Goal: Navigation & Orientation: Find specific page/section

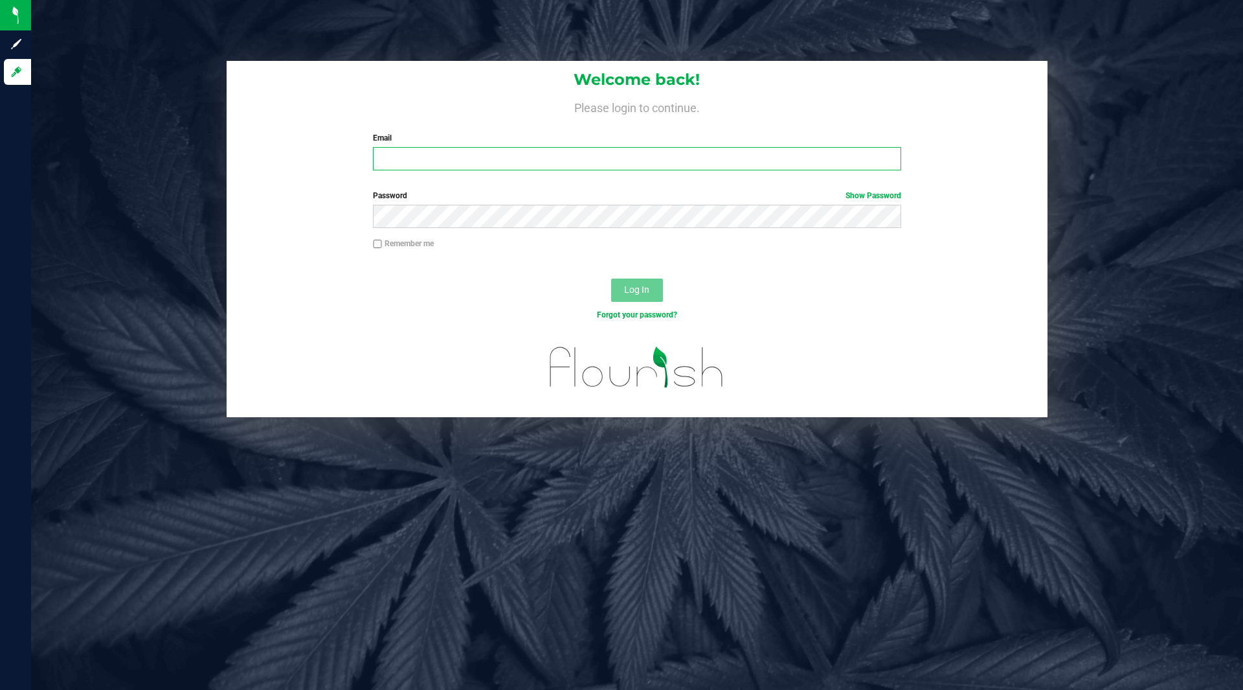
click at [453, 167] on input "Email" at bounding box center [637, 158] width 528 height 23
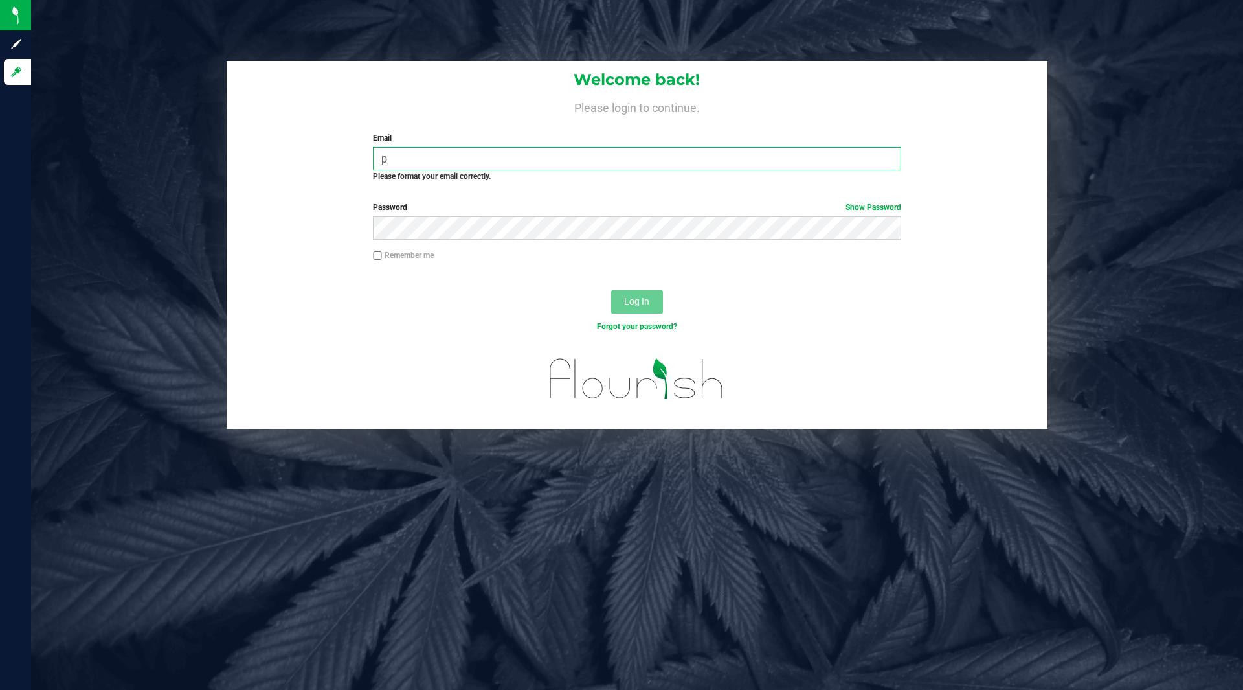
type input "[EMAIL_ADDRESS][DOMAIN_NAME]"
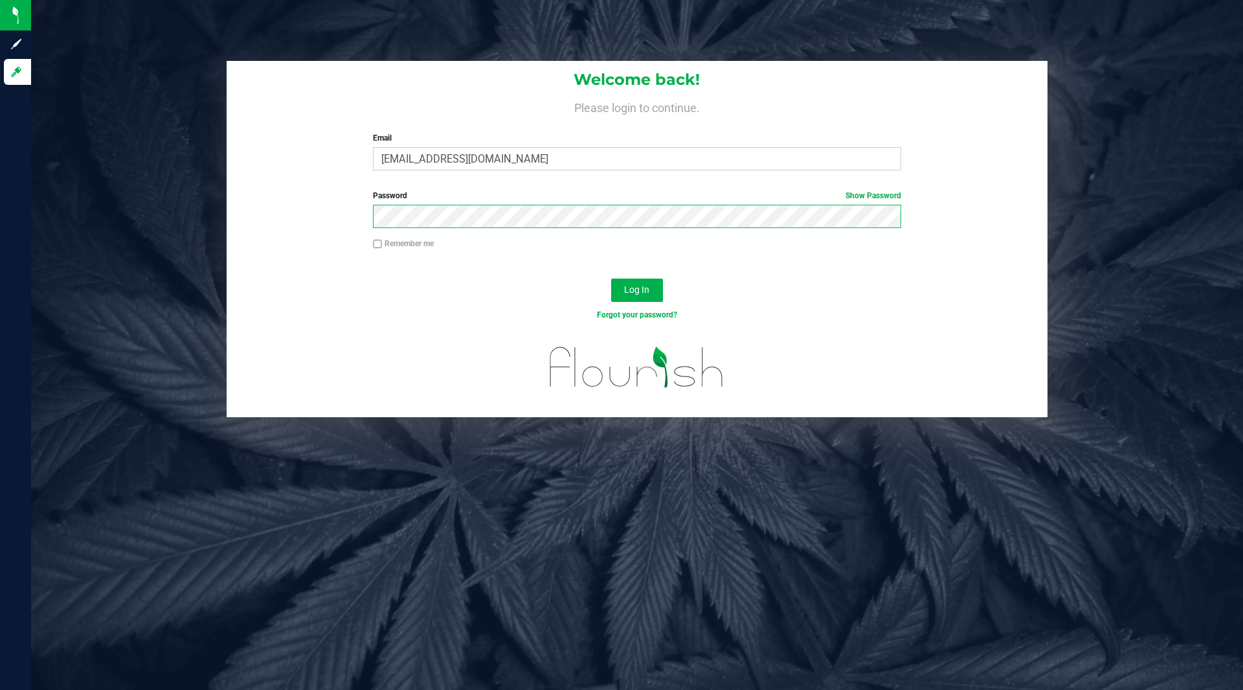
click at [611, 278] on button "Log In" at bounding box center [637, 289] width 52 height 23
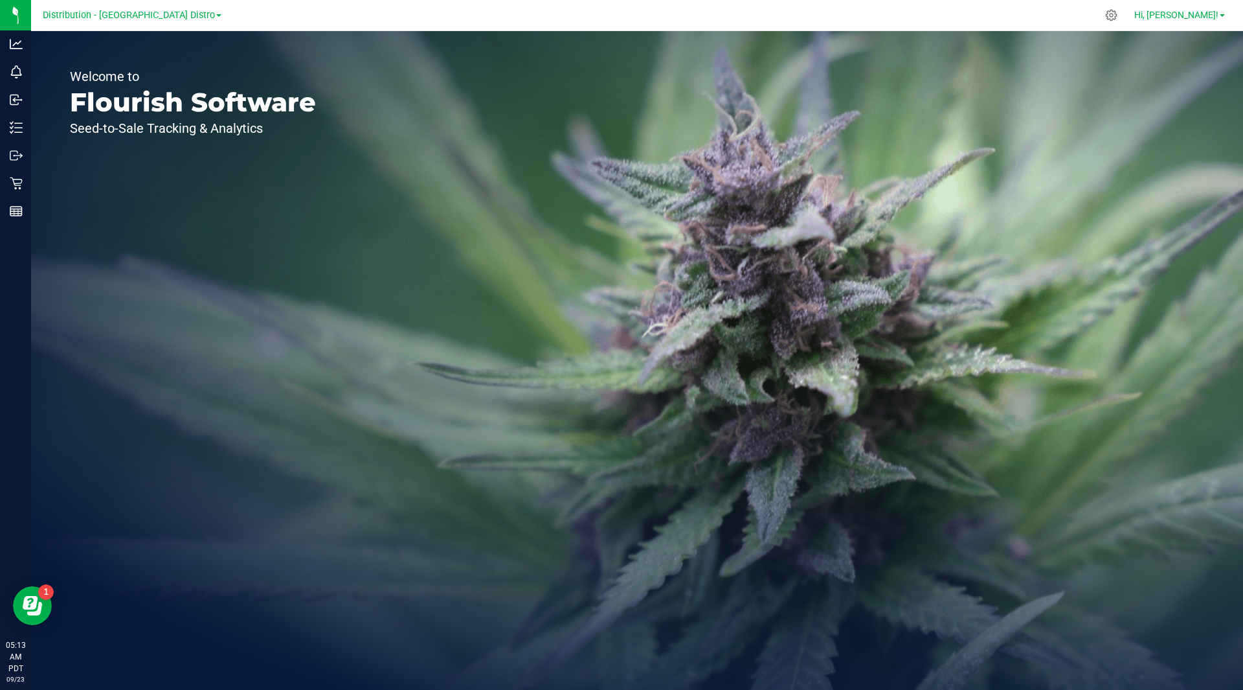
click at [1218, 10] on span "Hi, [PERSON_NAME]!" at bounding box center [1177, 15] width 84 height 10
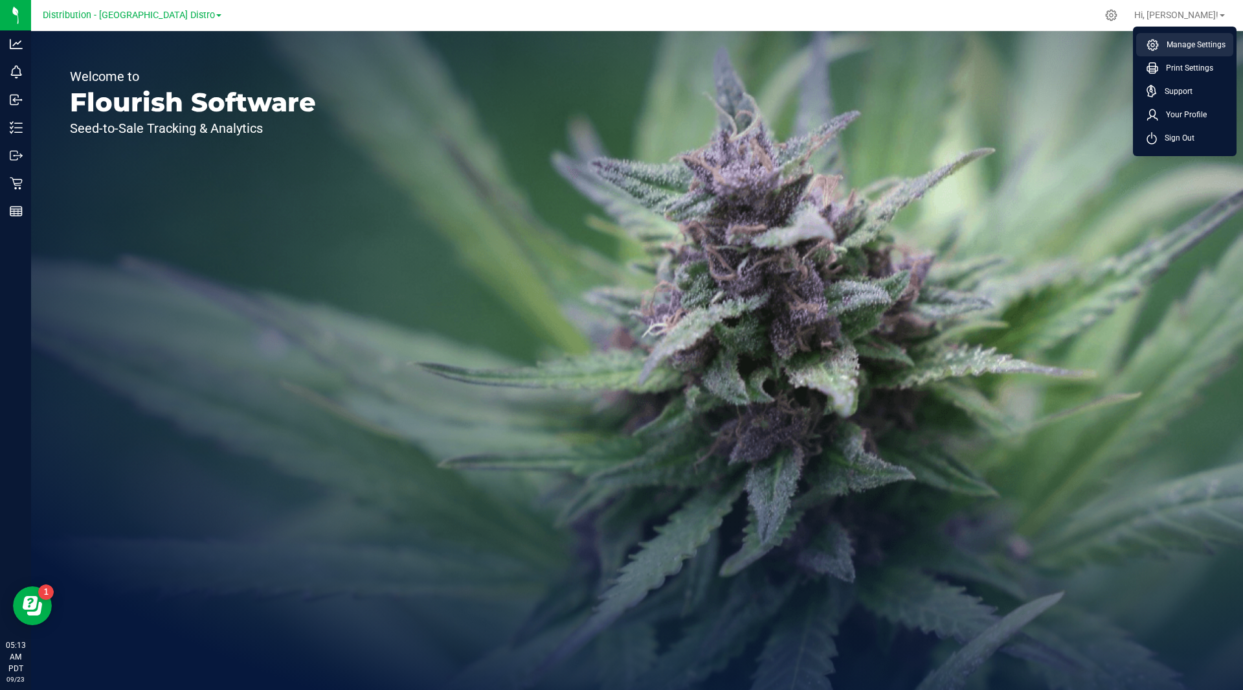
click at [1203, 45] on span "Manage Settings" at bounding box center [1192, 44] width 67 height 13
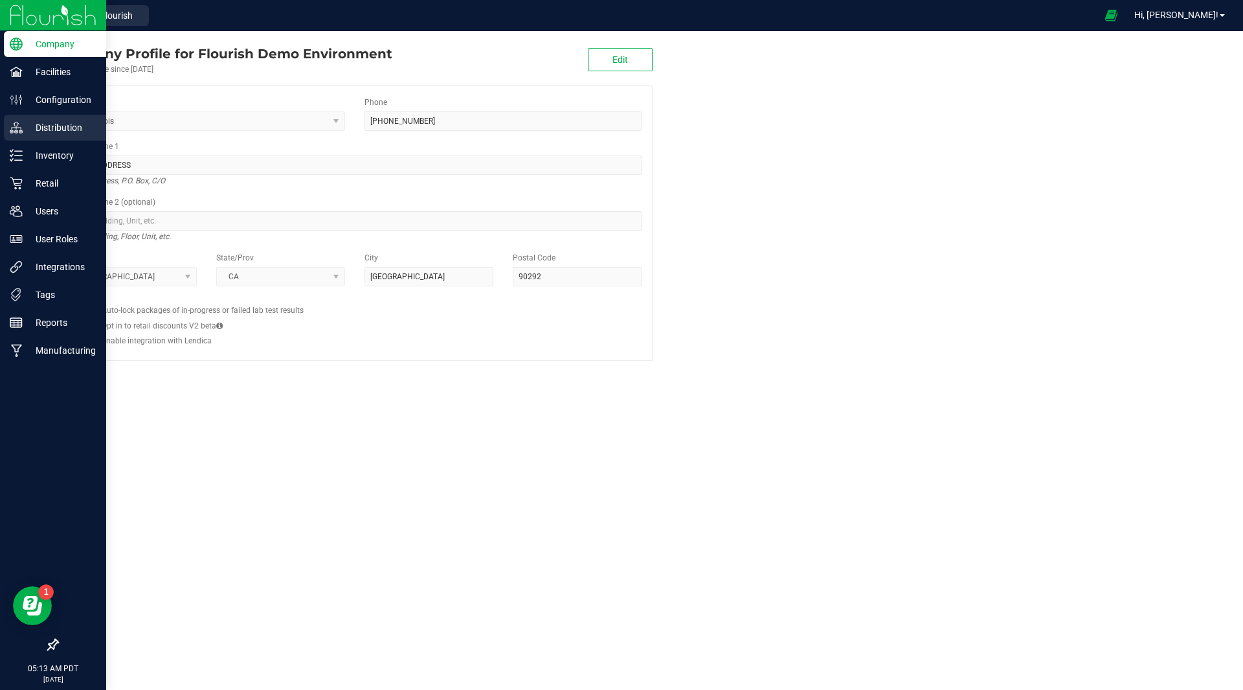
click at [88, 117] on div "Distribution" at bounding box center [55, 128] width 102 height 26
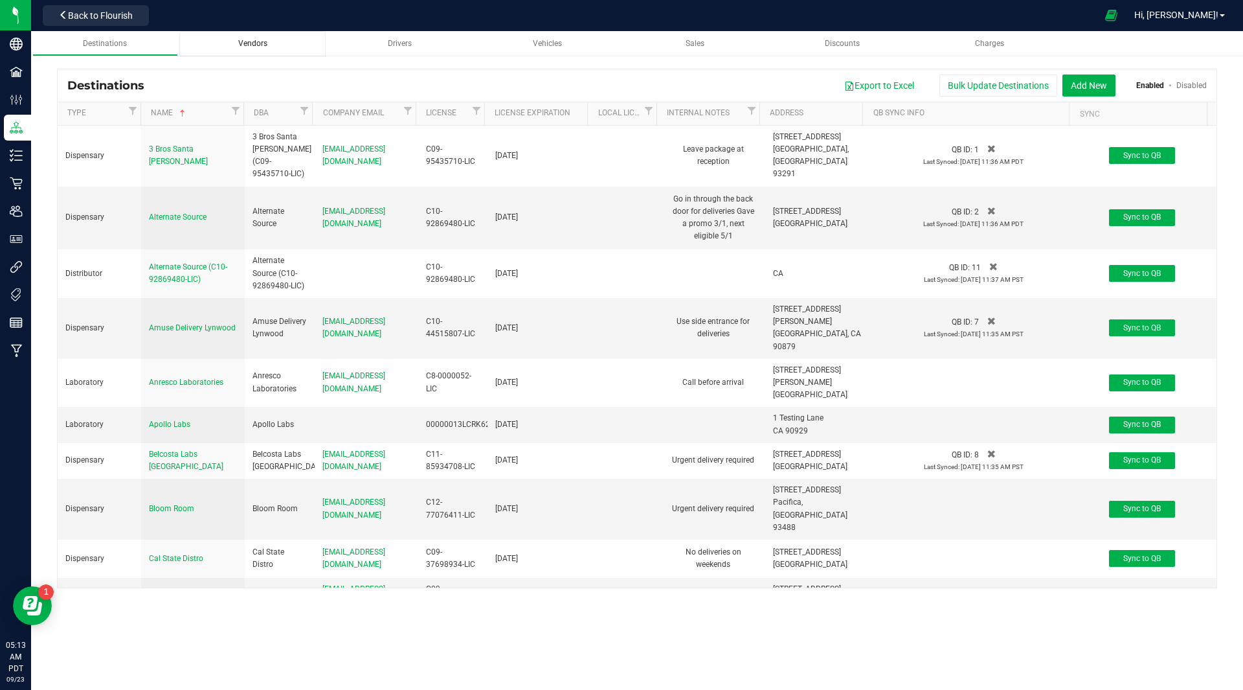
click at [254, 40] on span "Vendors" at bounding box center [252, 43] width 29 height 9
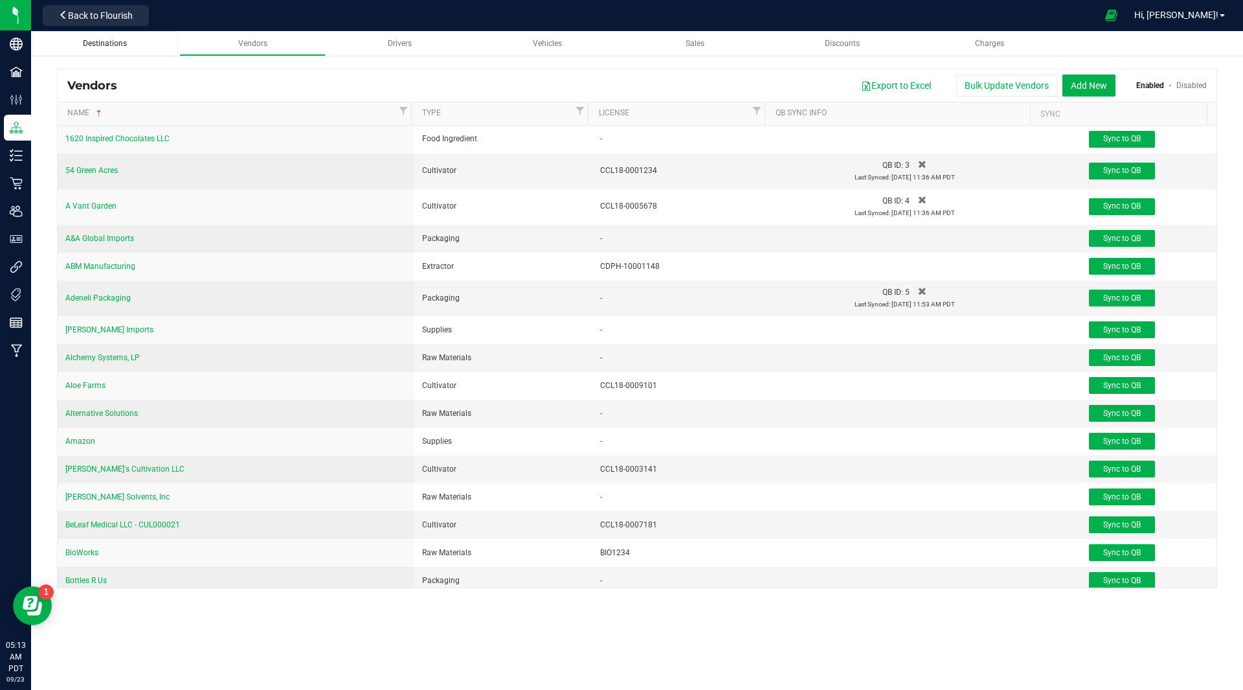
click at [115, 52] on link "Destinations" at bounding box center [105, 43] width 146 height 25
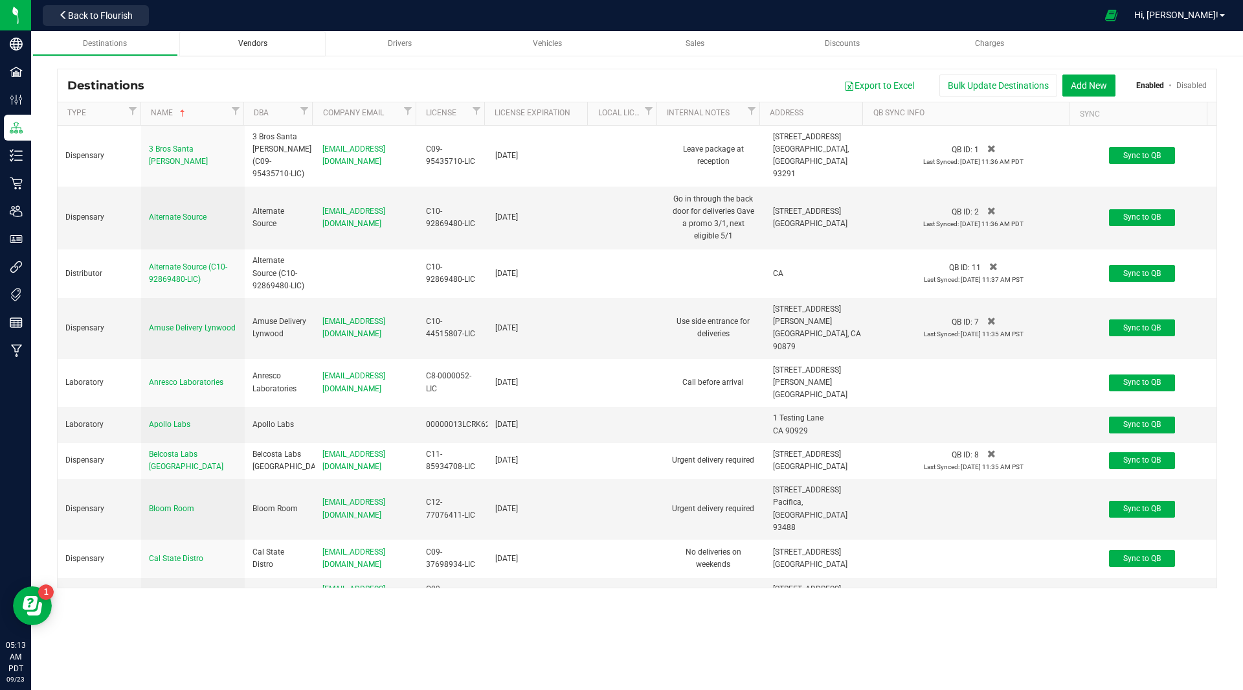
click at [258, 54] on link "Vendors" at bounding box center [252, 43] width 146 height 25
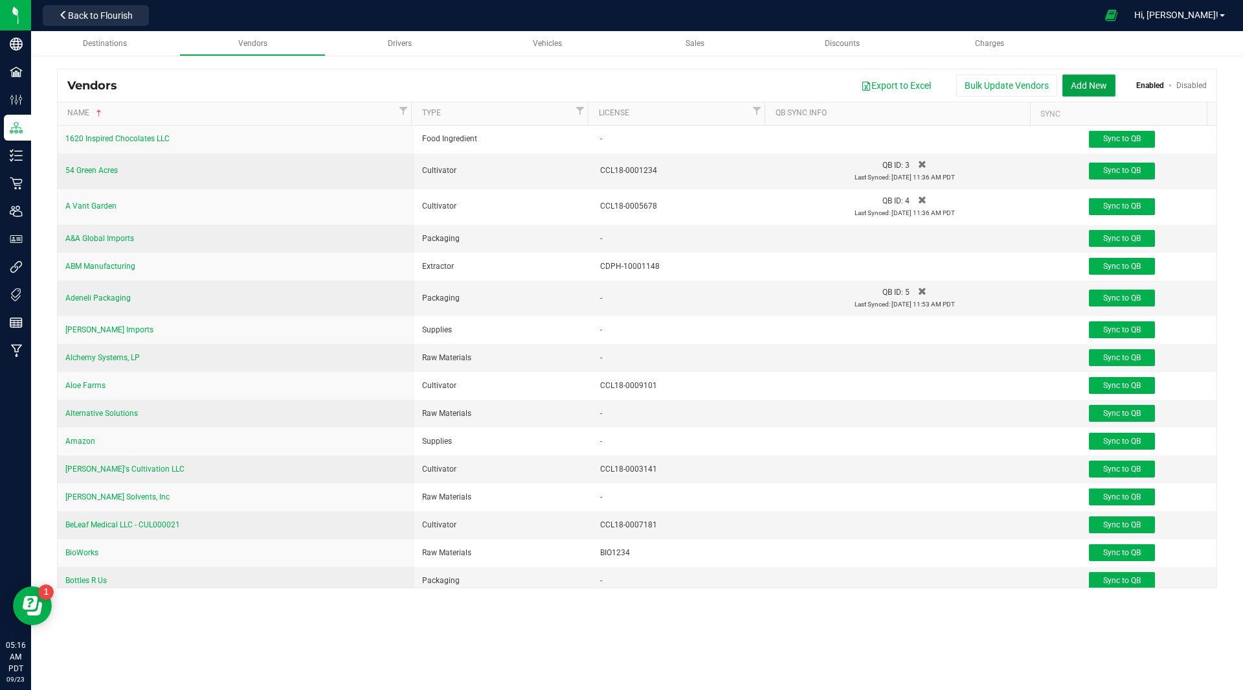
click at [1080, 79] on button "Add New" at bounding box center [1089, 85] width 53 height 22
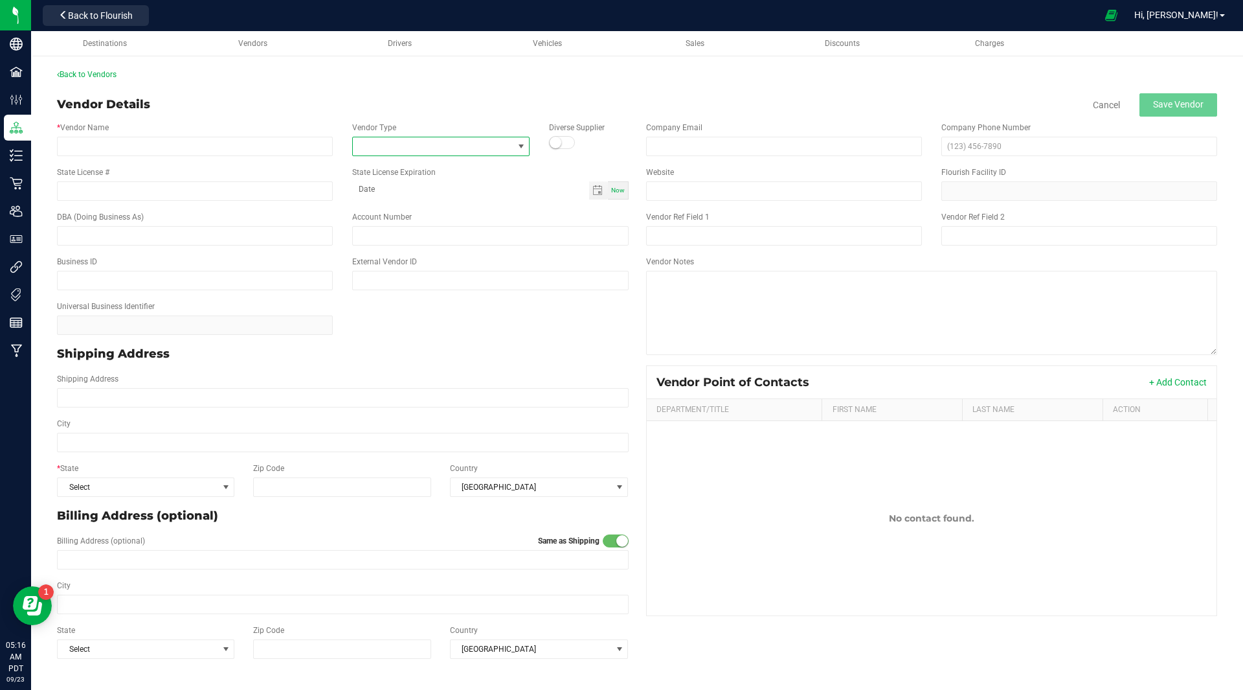
click at [475, 143] on span at bounding box center [433, 146] width 160 height 18
click at [402, 208] on li "+ Add New" at bounding box center [441, 201] width 176 height 22
click at [471, 87] on div "Back to Vendors Vendor Details Cancel Save Vendor * Vendor Name Vendor Type Div…" at bounding box center [637, 366] width 1160 height 595
click at [528, 146] on icon at bounding box center [525, 146] width 8 height 8
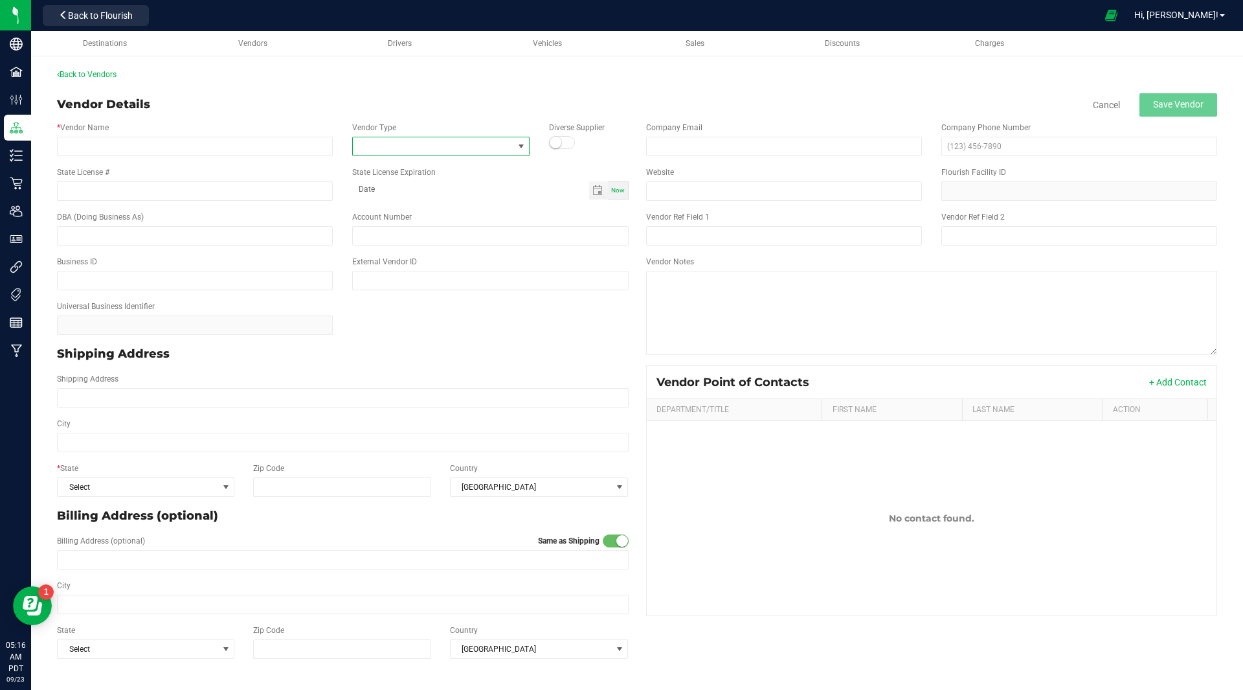
click at [493, 144] on span at bounding box center [433, 146] width 160 height 18
click at [405, 280] on li "Supplies" at bounding box center [441, 289] width 176 height 22
click at [460, 140] on span "Supplies" at bounding box center [433, 146] width 160 height 18
click at [409, 203] on li "+ Add New" at bounding box center [441, 201] width 176 height 22
click at [528, 150] on icon at bounding box center [525, 146] width 8 height 8
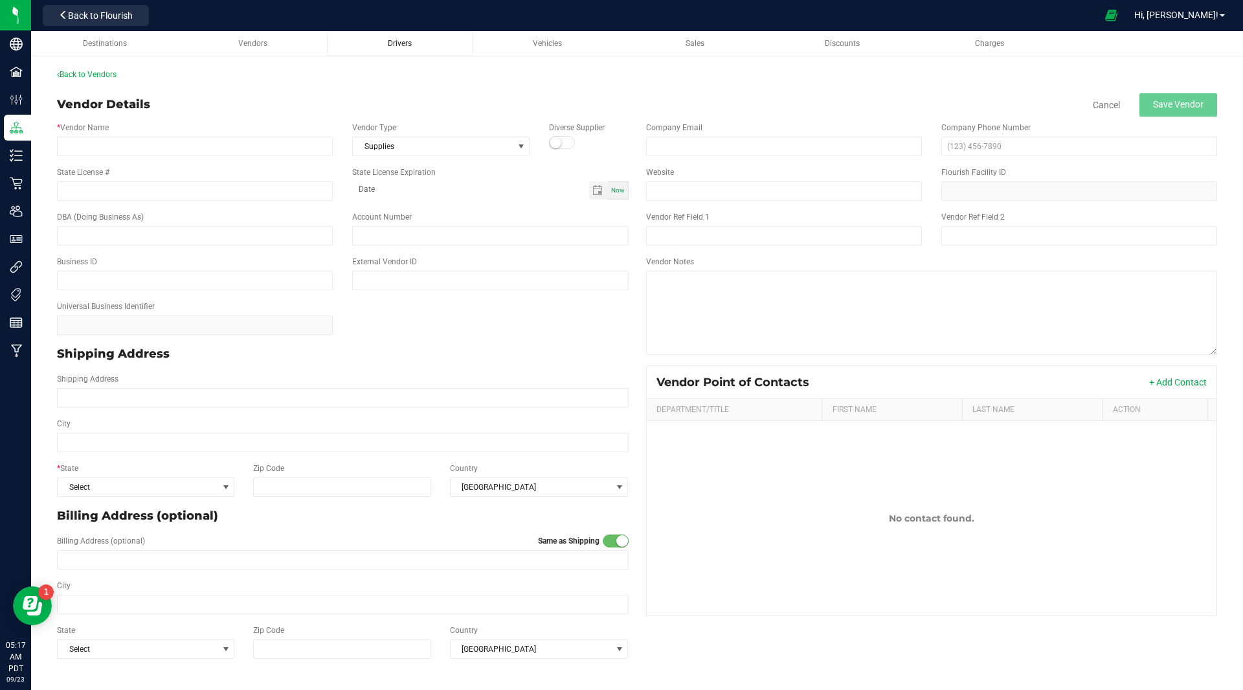
click at [402, 42] on span "Drivers" at bounding box center [400, 43] width 24 height 9
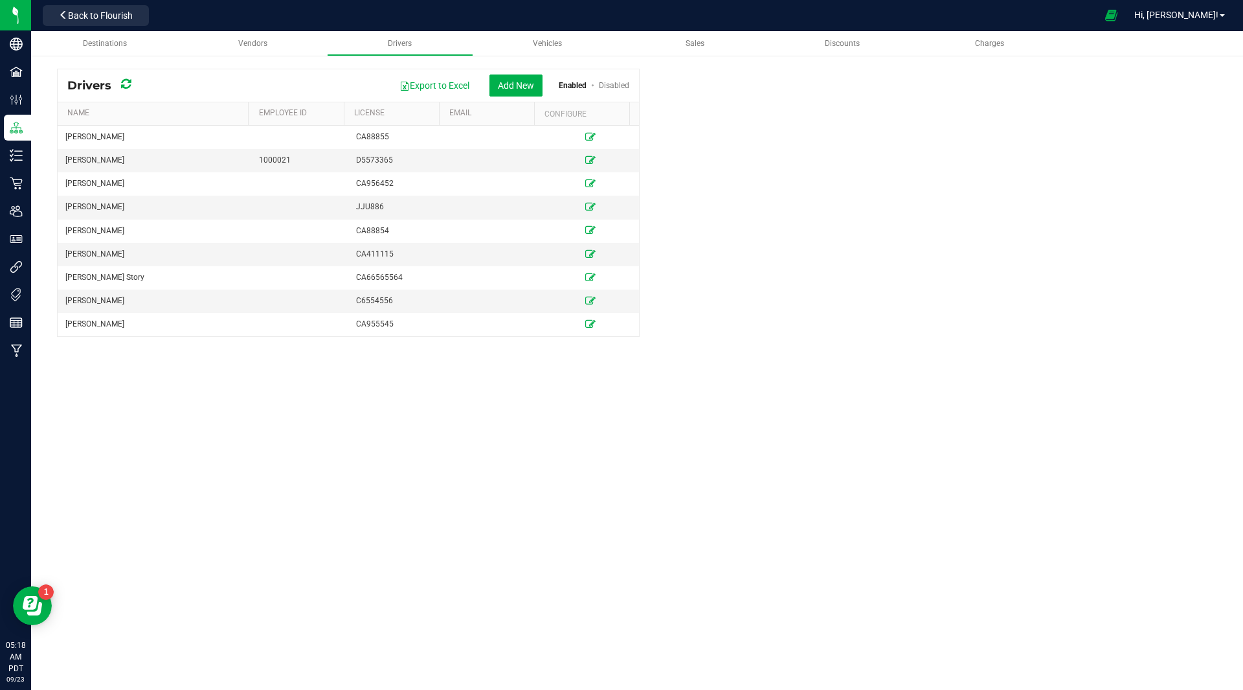
click at [694, 410] on div "Destinations Vendors Drivers Vehicles Sales Discounts Charges Drivers Export to…" at bounding box center [637, 360] width 1212 height 659
click at [844, 43] on span "Discounts" at bounding box center [842, 43] width 35 height 9
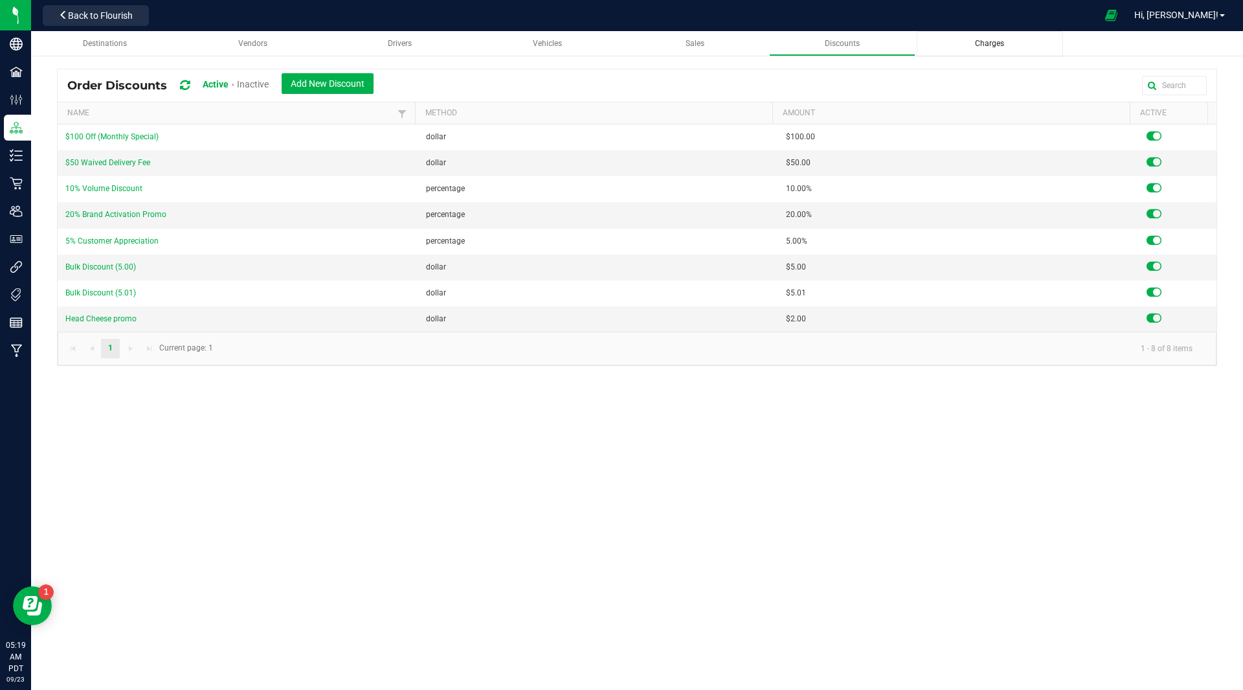
click at [978, 56] on link "Charges" at bounding box center [990, 43] width 146 height 25
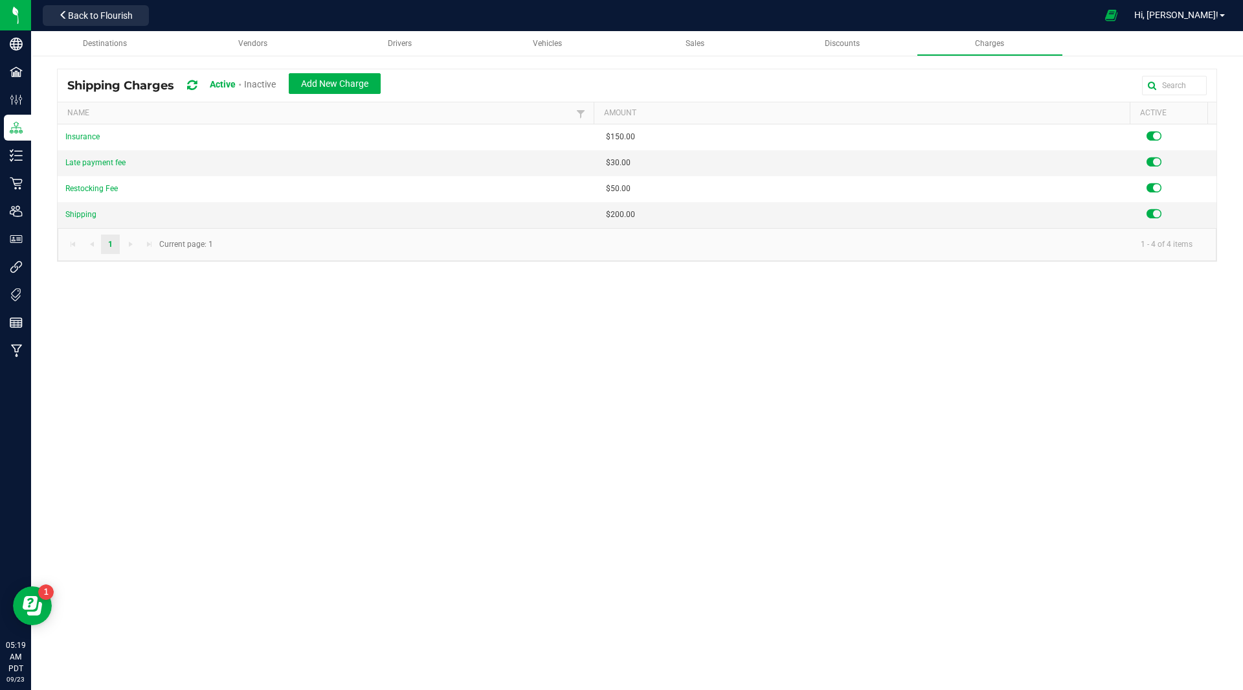
click at [909, 363] on div "Destinations Vendors Drivers Vehicles Sales Discounts Charges Shipping Charges …" at bounding box center [637, 206] width 1212 height 350
click at [961, 407] on div "Destinations Vendors Drivers Vehicles Sales Discounts Charges Shipping Charges …" at bounding box center [637, 360] width 1212 height 659
click at [653, 455] on div "Destinations Vendors Drivers Vehicles Sales Discounts Charges Shipping Charges …" at bounding box center [637, 360] width 1212 height 659
